Goal: Transaction & Acquisition: Purchase product/service

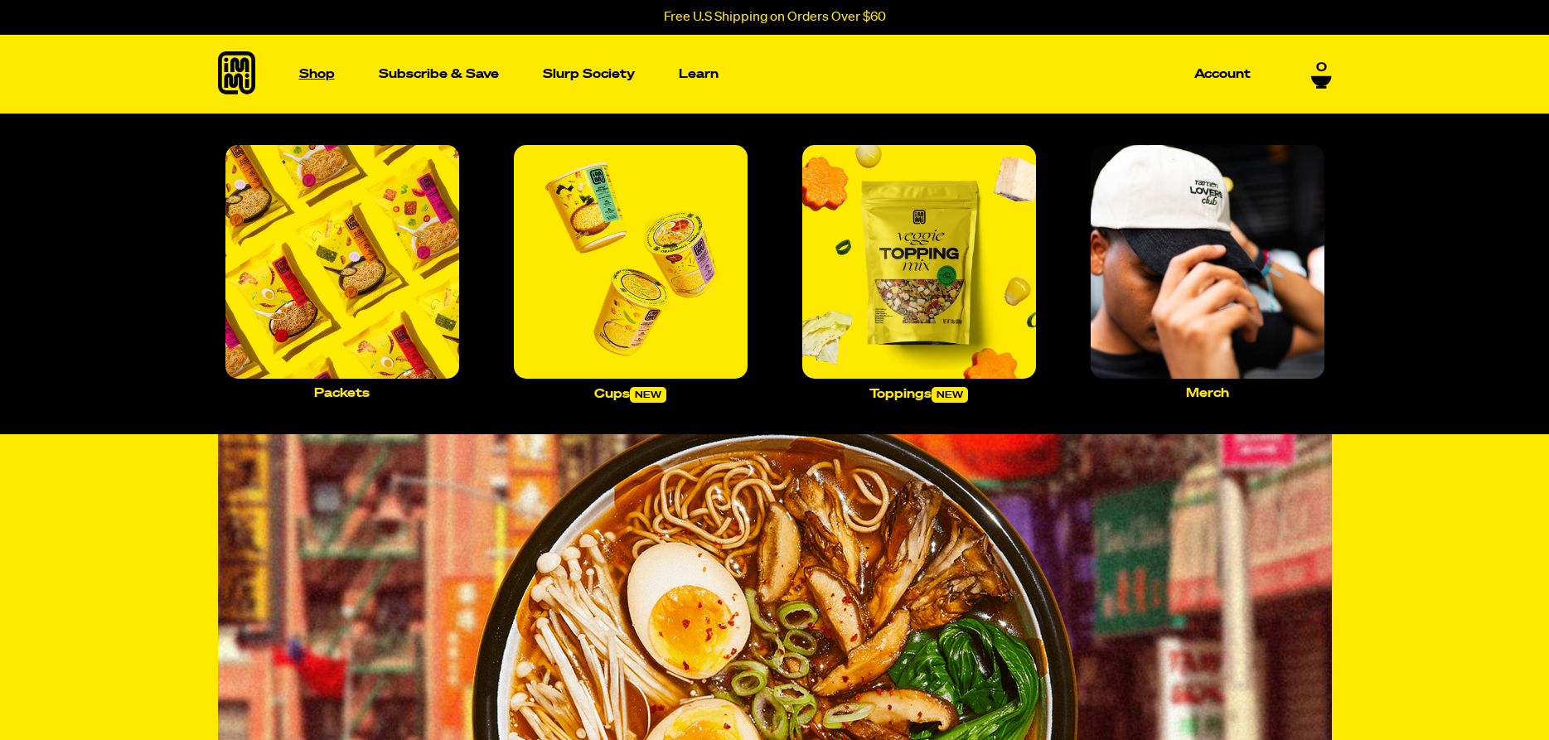
click at [299, 78] on p "Shop" at bounding box center [317, 74] width 36 height 12
click at [380, 303] on img "Main navigation" at bounding box center [342, 262] width 234 height 234
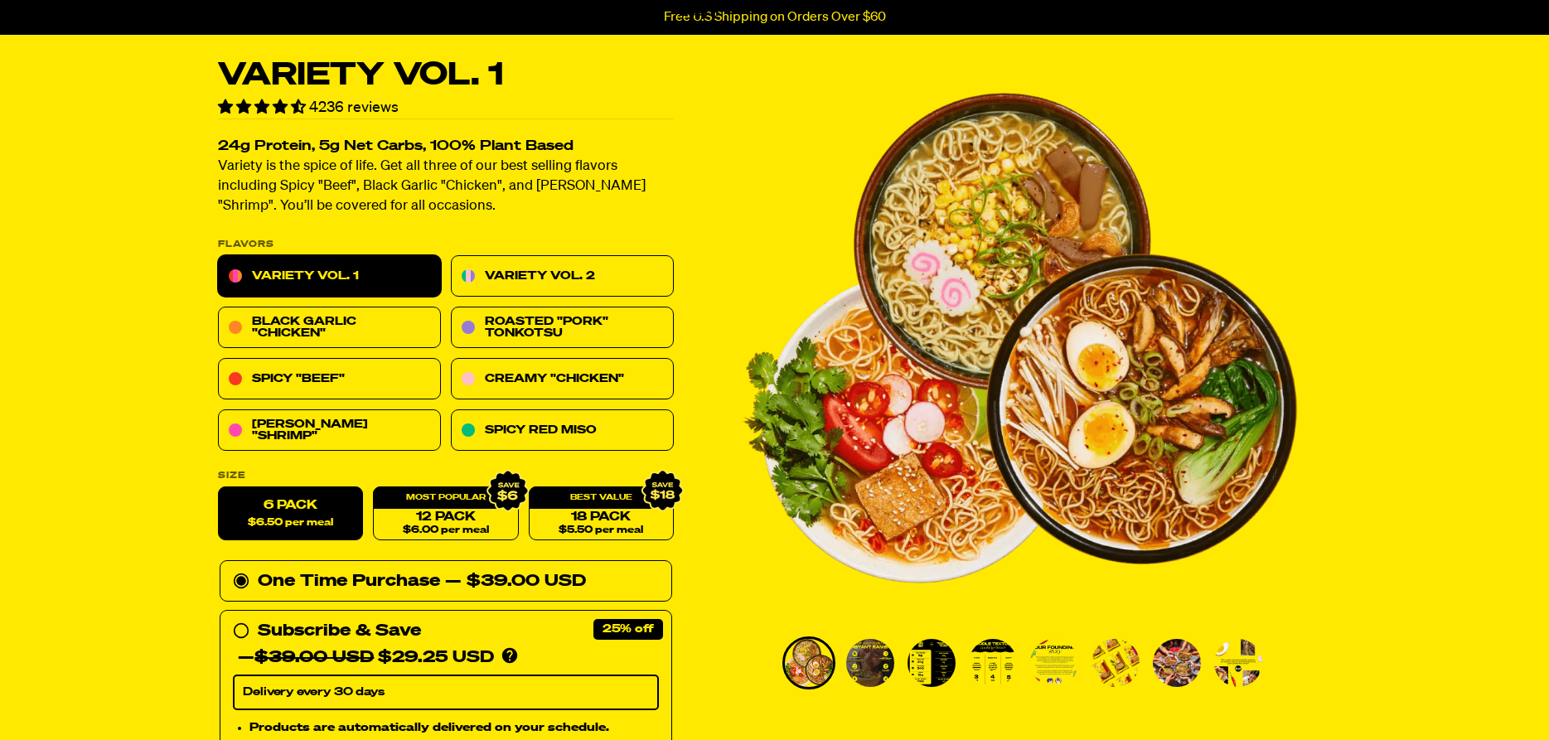
scroll to position [85, 0]
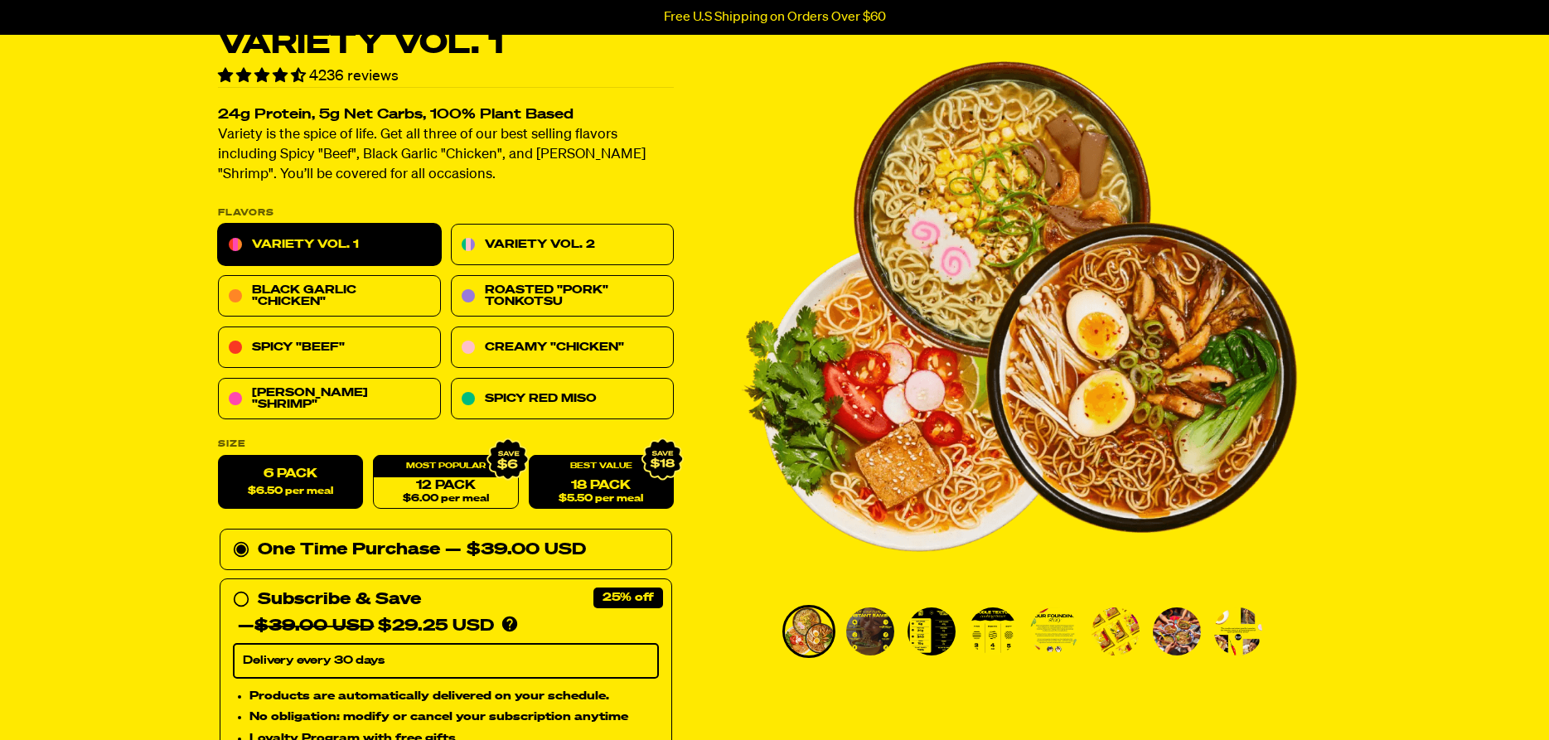
click at [594, 483] on link "18 Pack $5.50 per meal" at bounding box center [600, 483] width 145 height 54
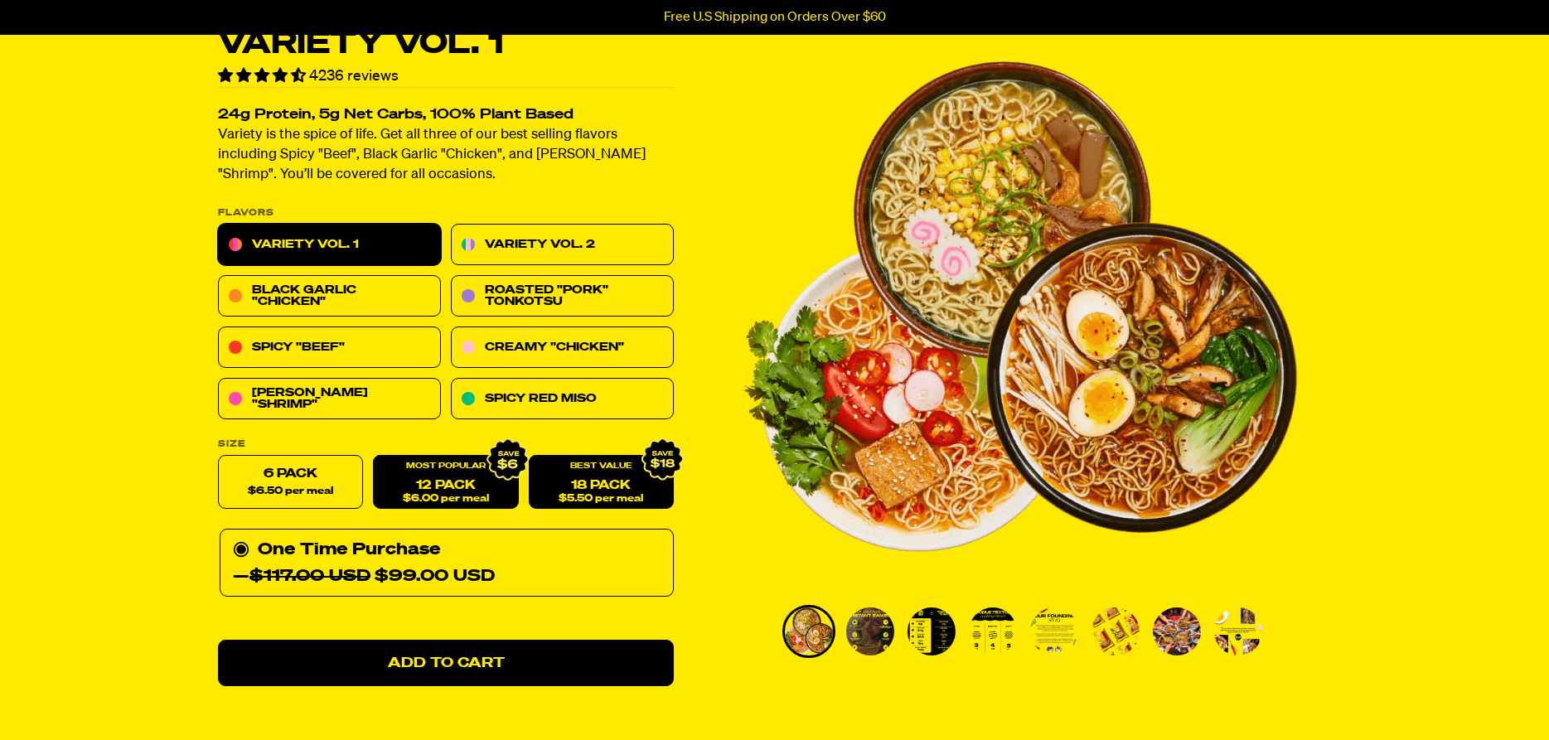
click at [448, 485] on link "12 Pack $6.00 per meal" at bounding box center [445, 483] width 145 height 54
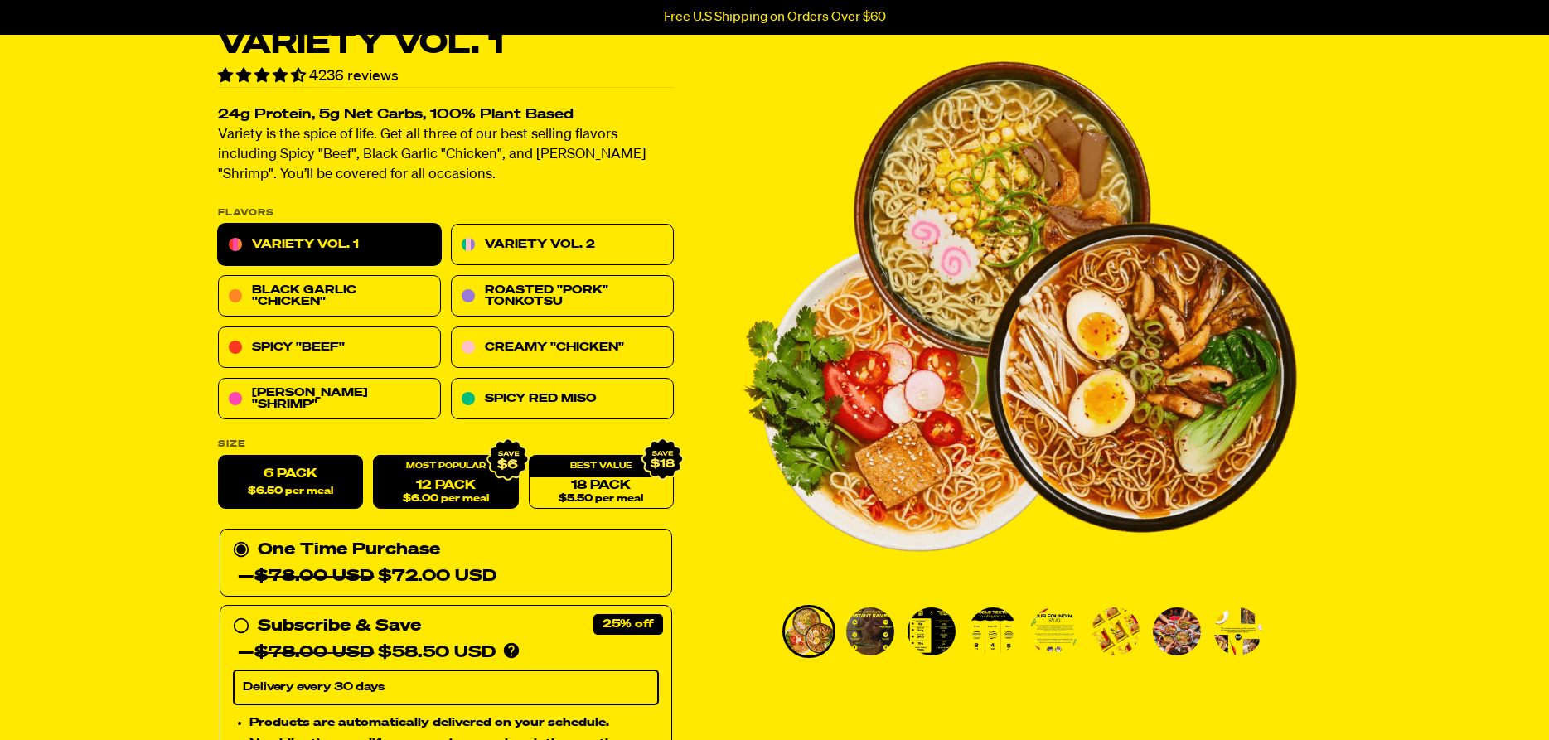
click at [300, 480] on label "6 Pack $6.50 per meal" at bounding box center [290, 483] width 145 height 54
click at [219, 457] on input "6 Pack $6.50 per meal" at bounding box center [218, 456] width 1 height 1
radio input "true"
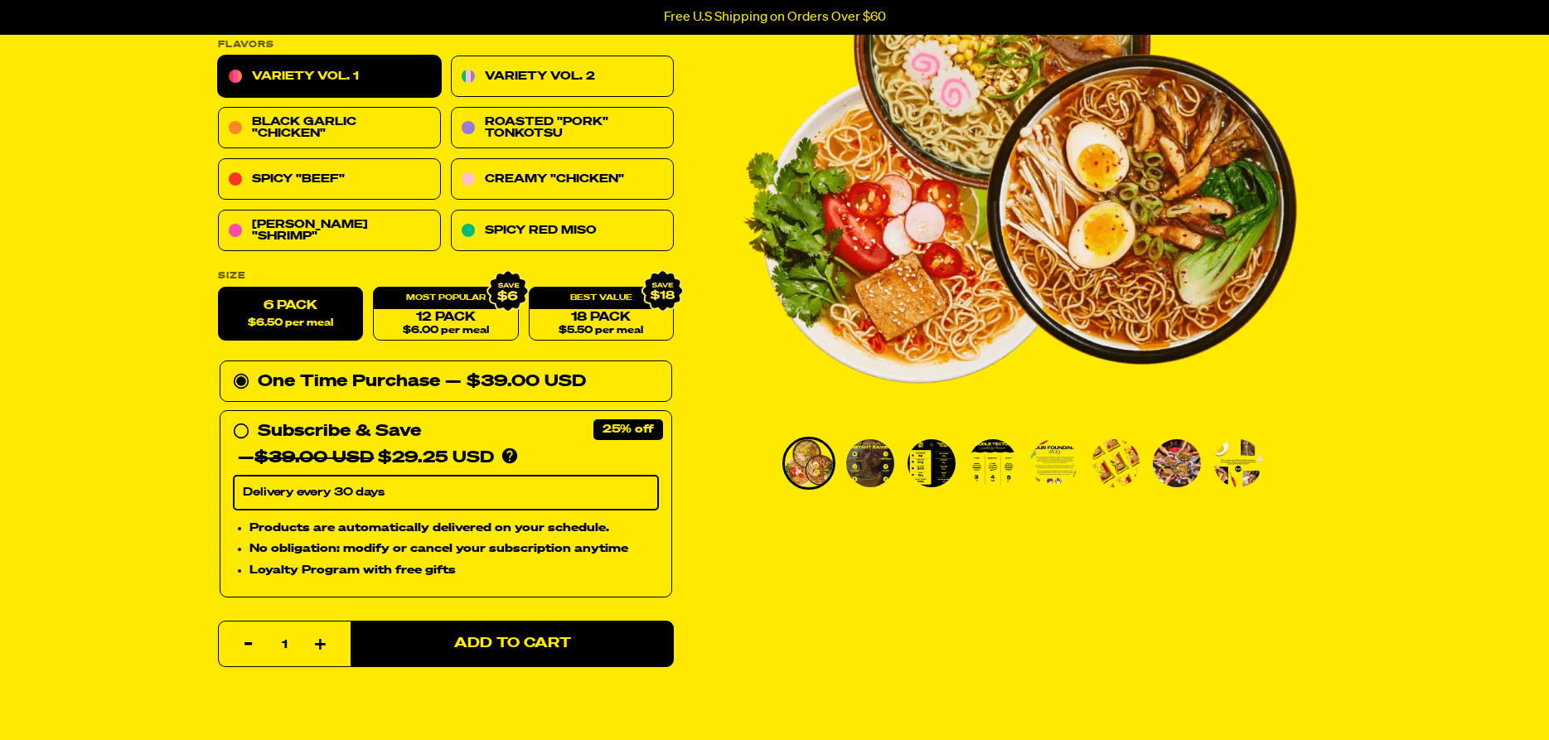
scroll to position [254, 0]
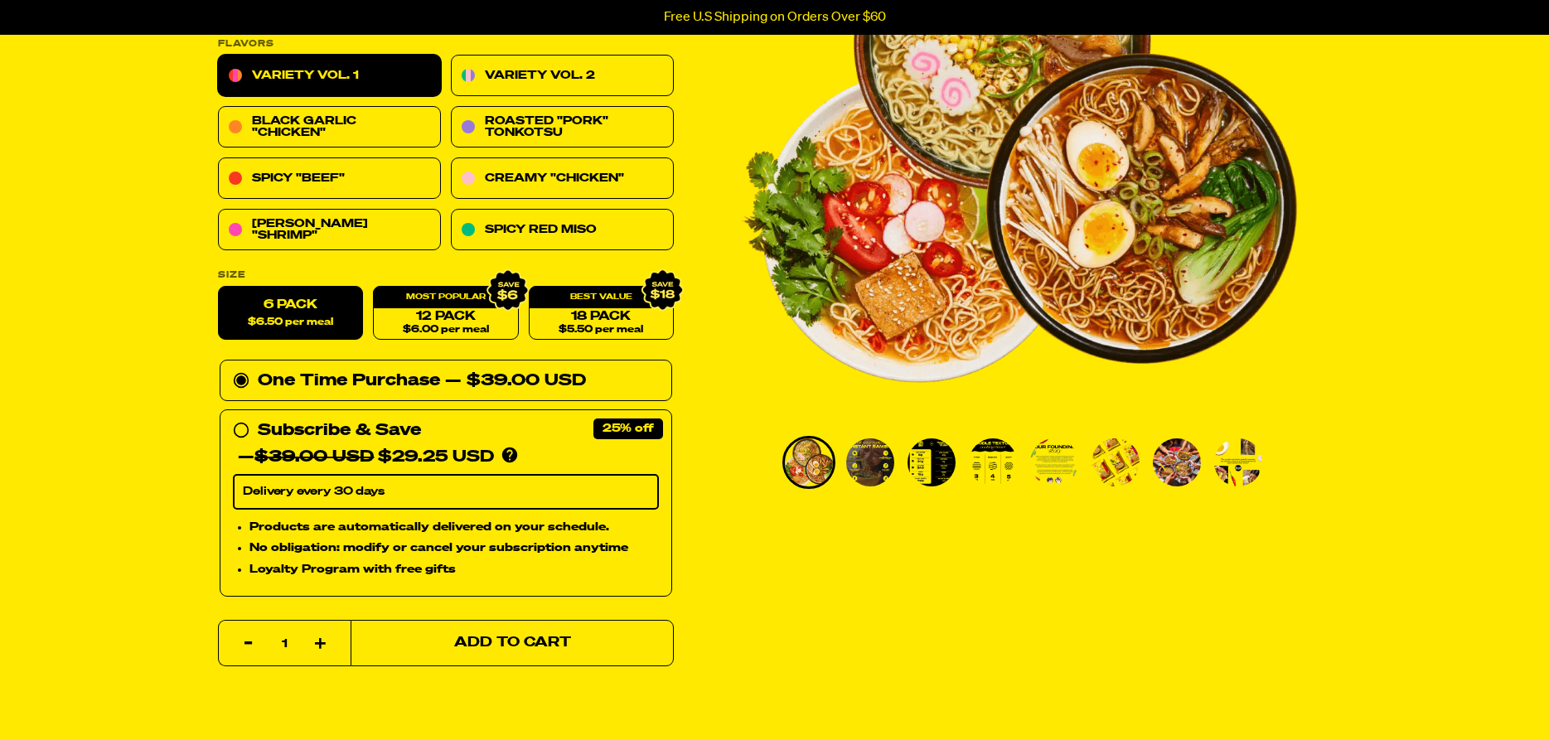
click at [483, 643] on span "Add to Cart" at bounding box center [511, 644] width 117 height 14
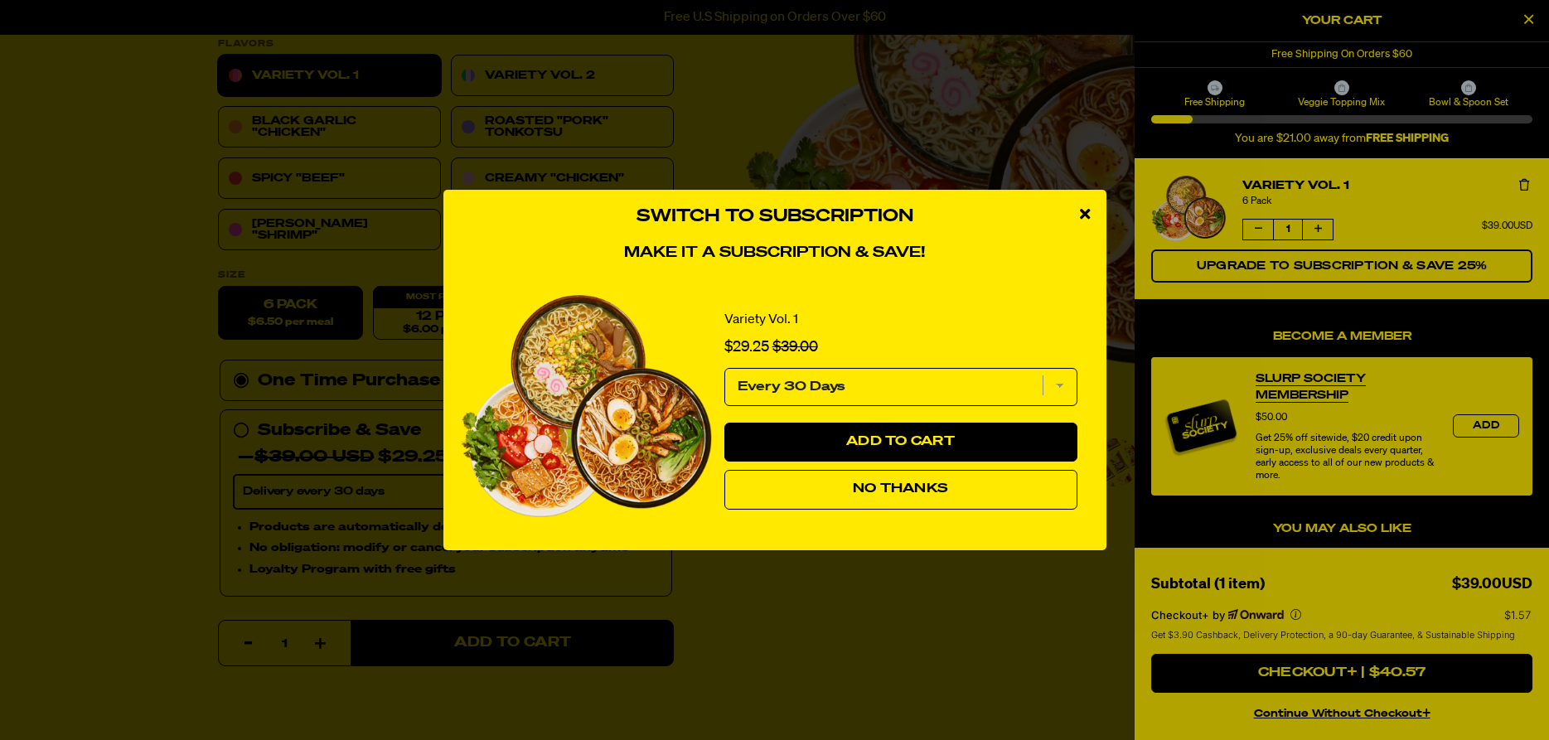
click at [969, 487] on button "No Thanks" at bounding box center [900, 490] width 353 height 40
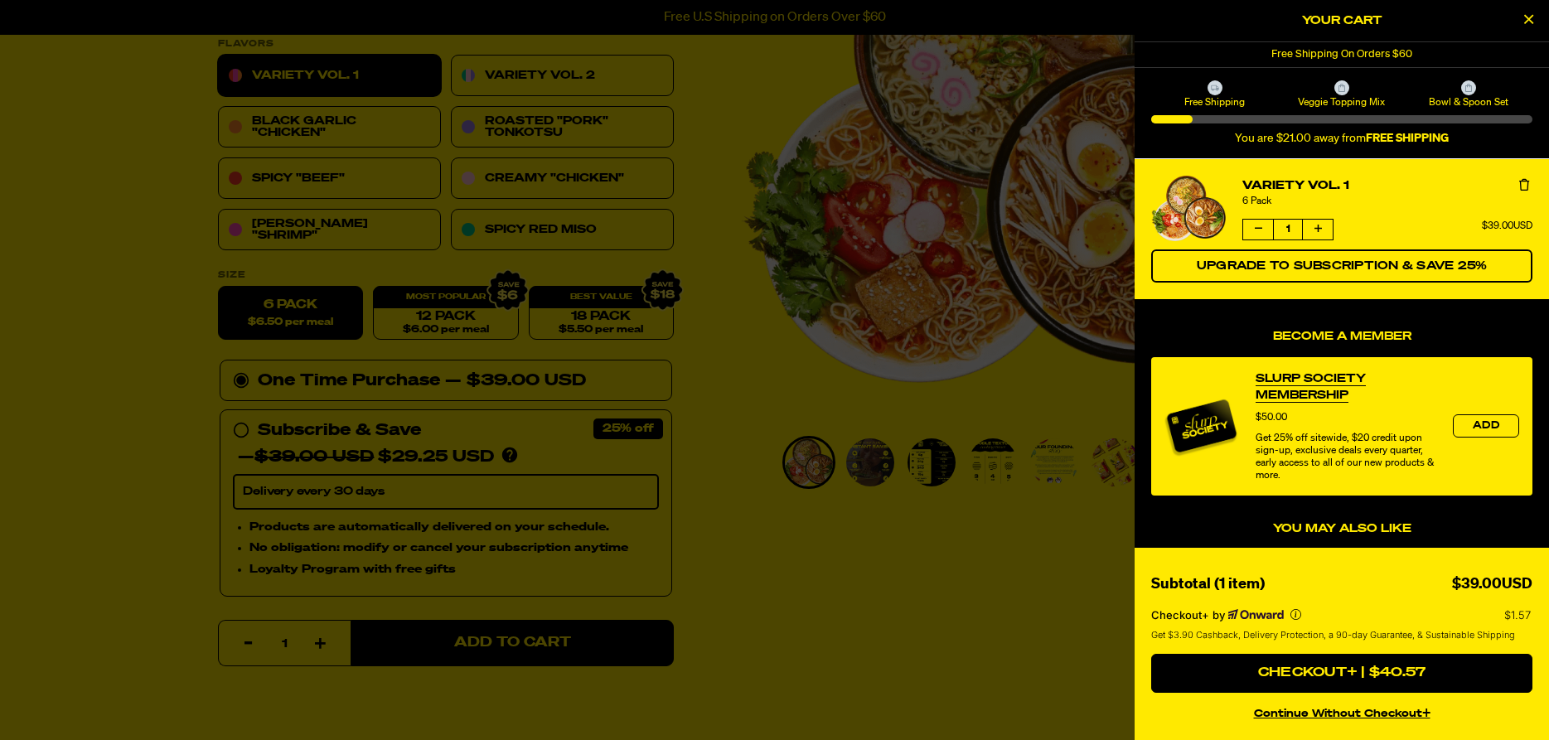
click at [714, 380] on div at bounding box center [774, 370] width 1549 height 740
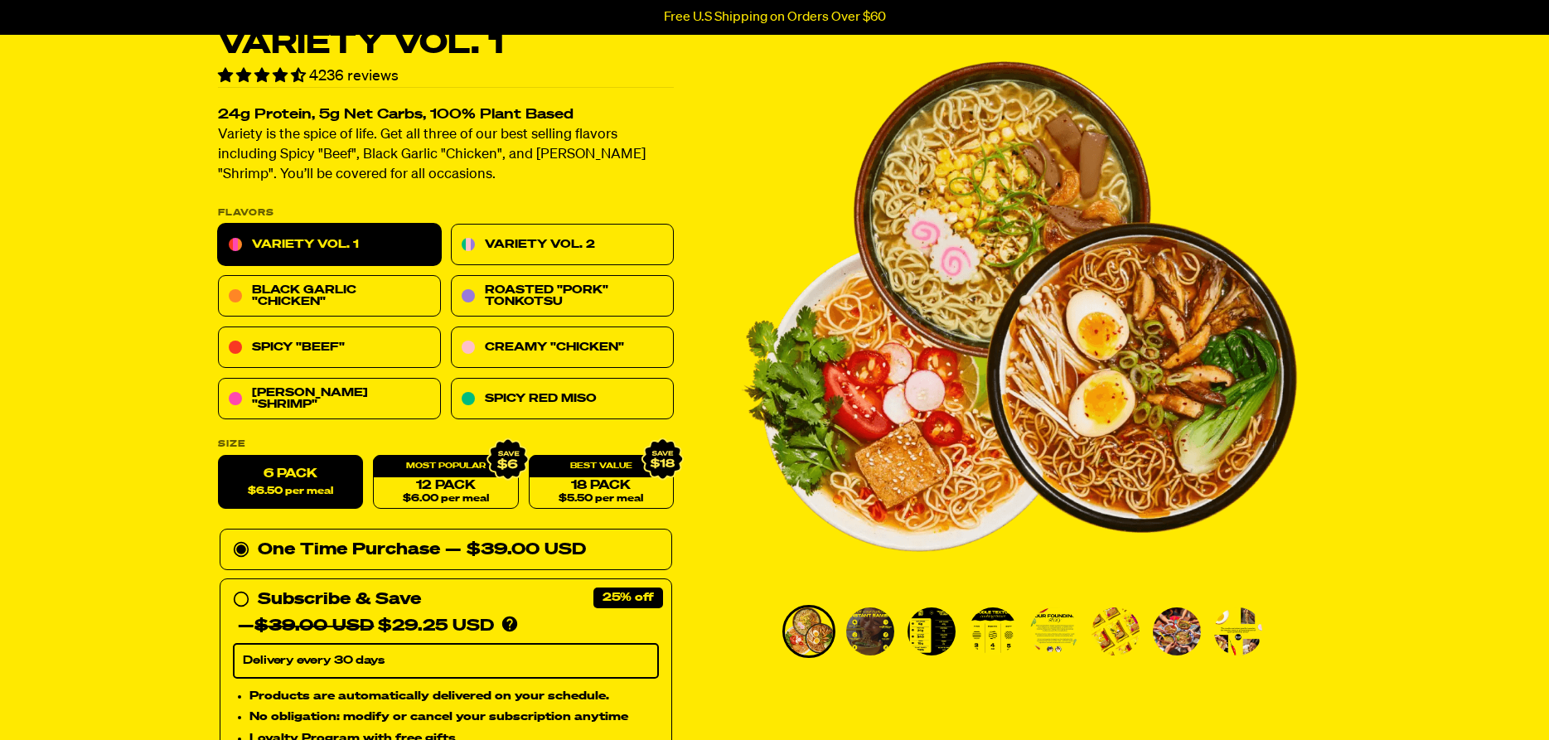
scroll to position [0, 0]
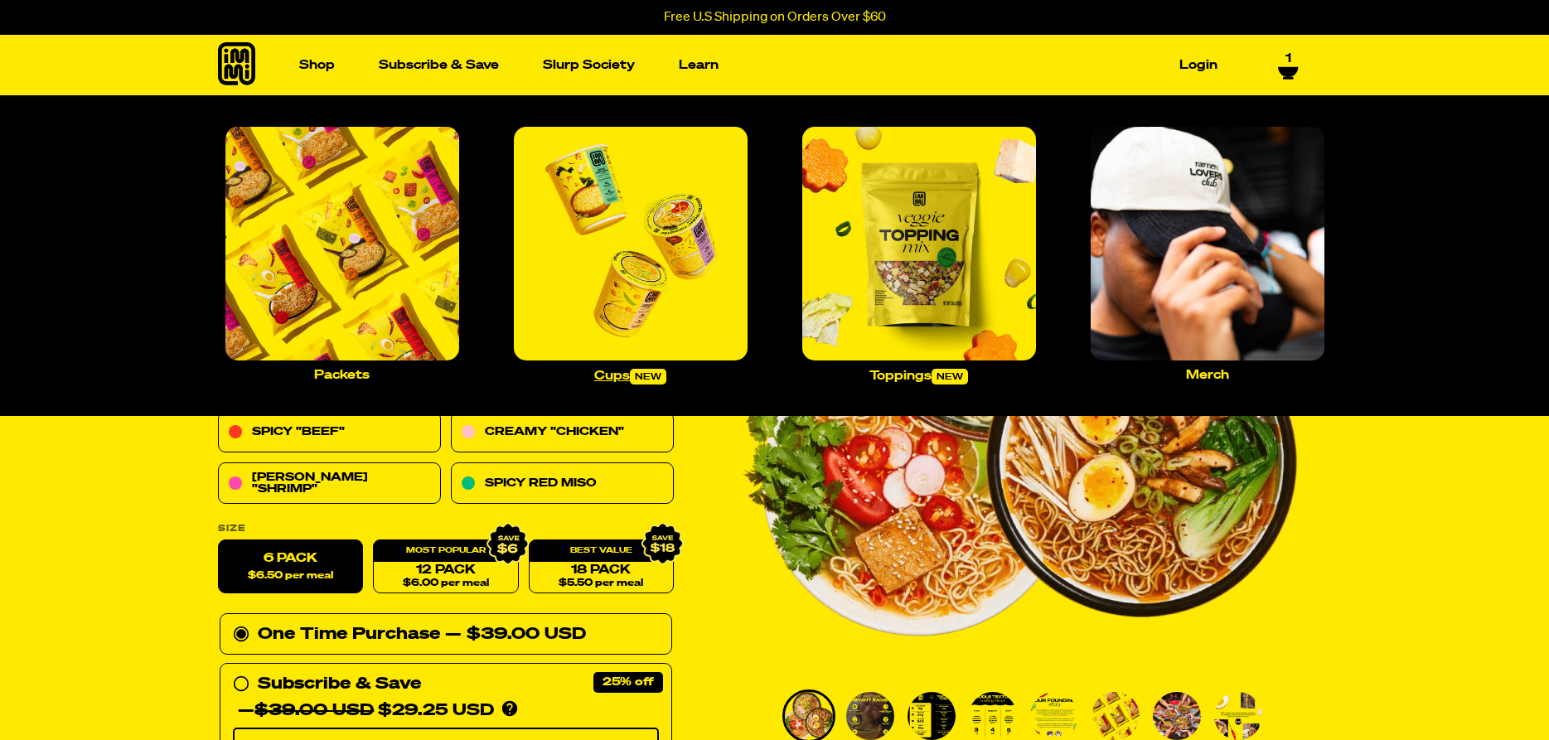
click at [708, 278] on img "Main navigation" at bounding box center [631, 244] width 234 height 234
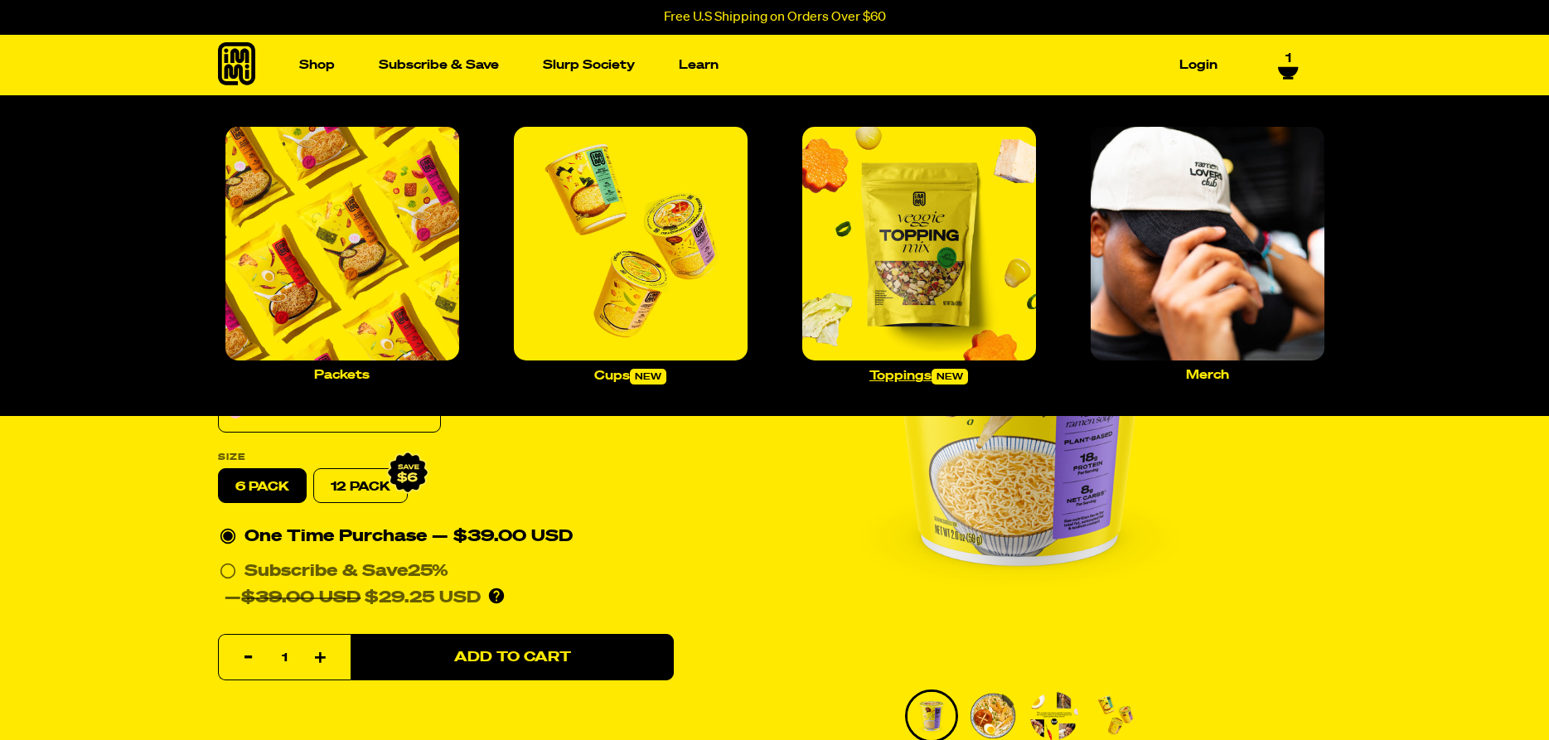
click at [862, 261] on img "Main navigation" at bounding box center [919, 244] width 234 height 234
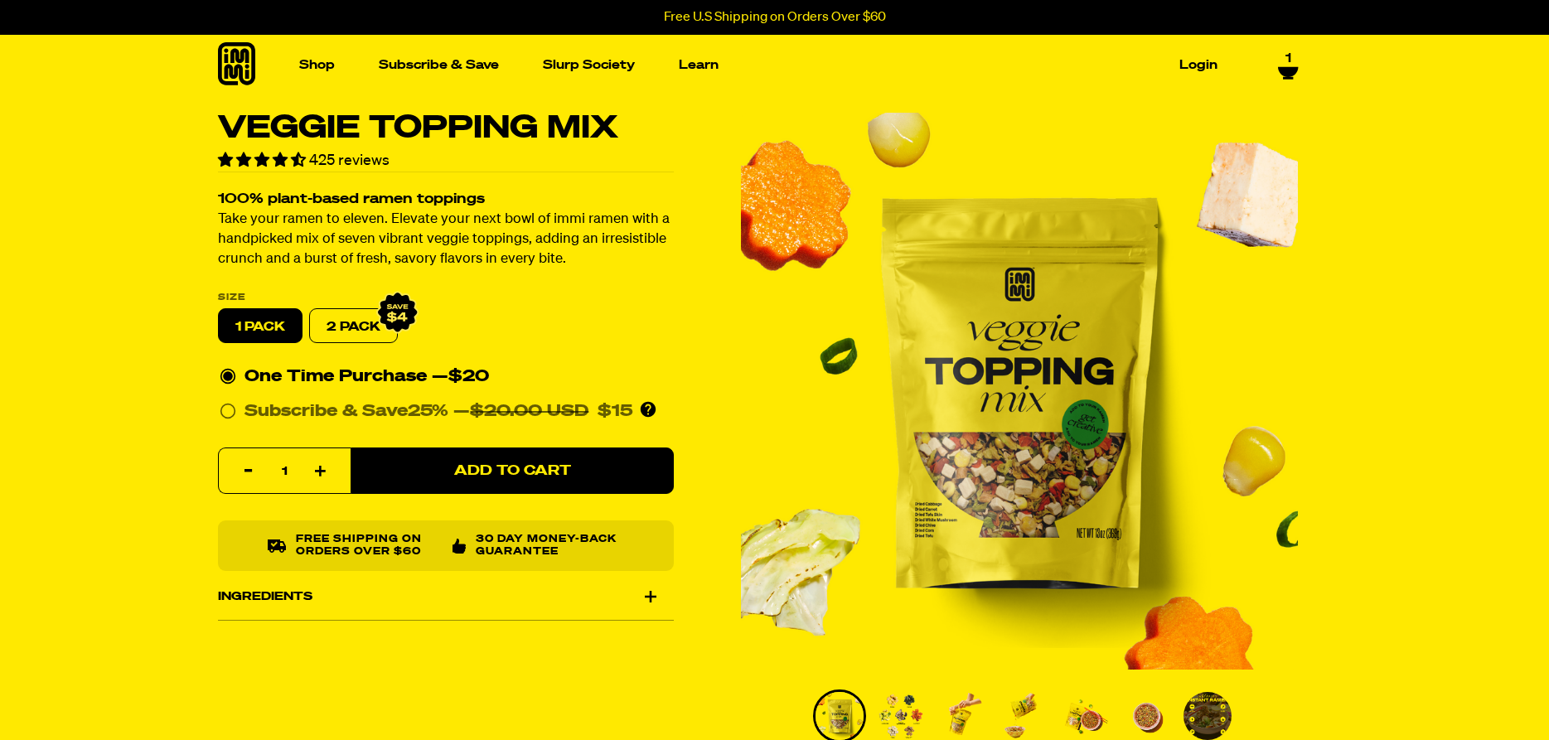
click at [1290, 64] on icon at bounding box center [1288, 67] width 21 height 13
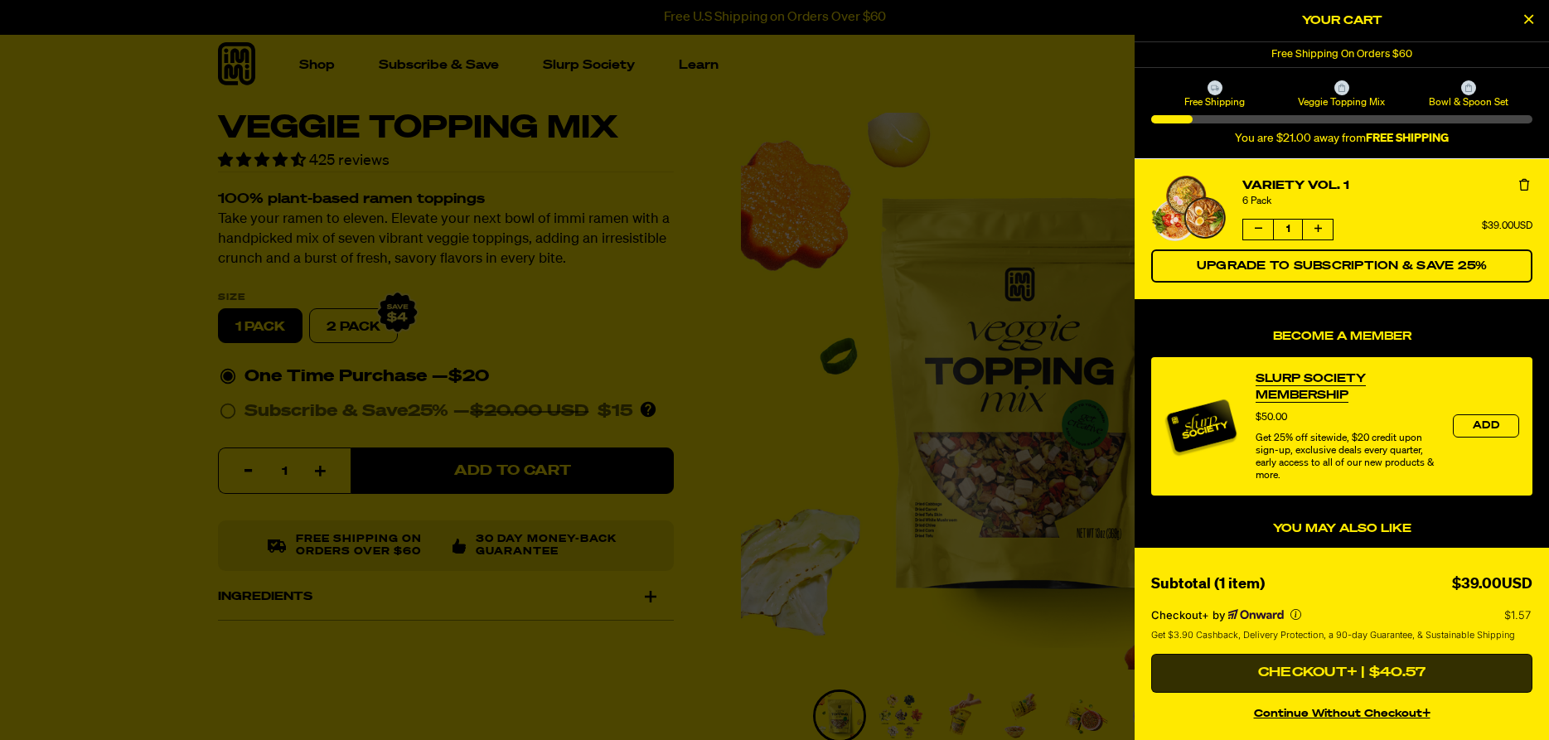
click at [1388, 672] on button "Checkout+ | $40.57" at bounding box center [1341, 674] width 381 height 40
